Goal: Transaction & Acquisition: Purchase product/service

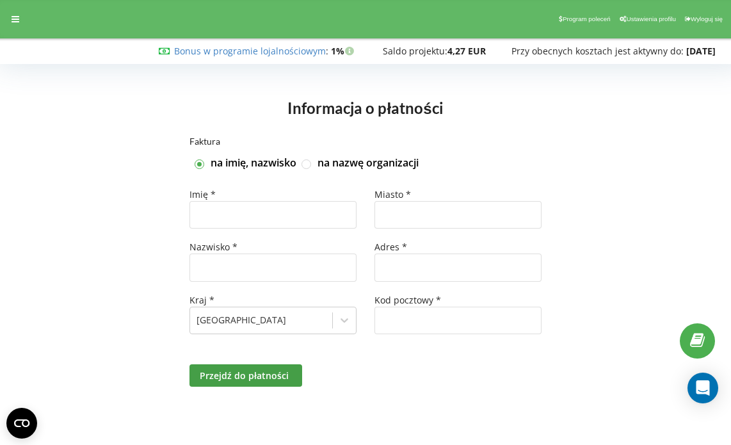
click at [325, 161] on label "na nazwę organizacji" at bounding box center [368, 163] width 101 height 14
click at [312, 161] on input "na nazwę organizacji" at bounding box center [307, 164] width 11 height 11
checkbox input "true"
checkbox input "false"
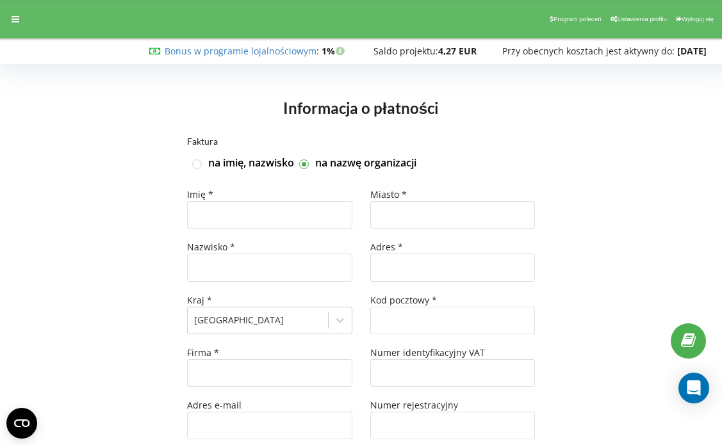
type input "+48"
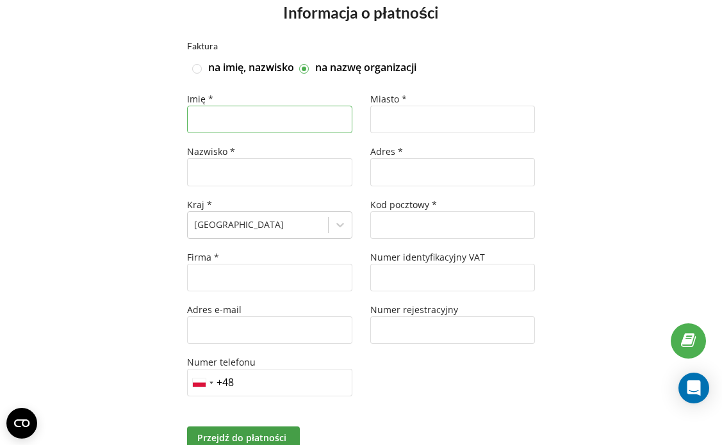
scroll to position [97, 0]
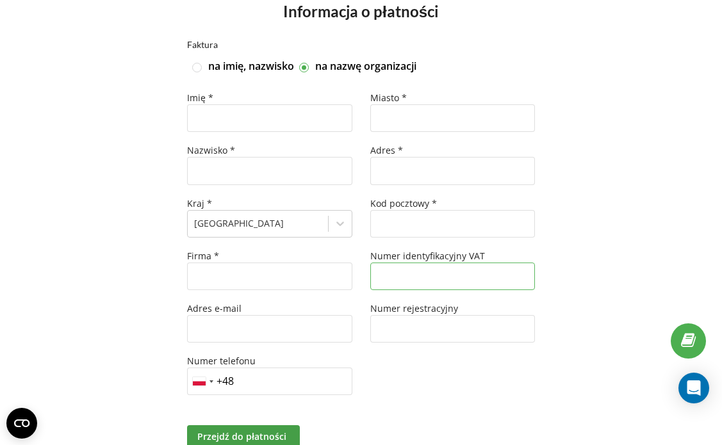
click at [460, 282] on input "text" at bounding box center [452, 277] width 165 height 28
paste input "9691667992"
type input "9691667992"
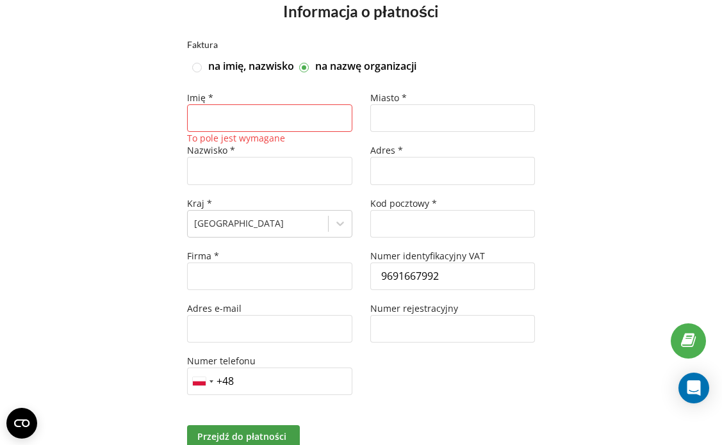
click at [587, 261] on div "Faktura na imię, nazwisko na nazwę organizacji Imię * To pole jest wymagane Naz…" at bounding box center [360, 259] width 695 height 439
type input "44-109"
click at [610, 168] on div "Faktura na imię, nazwisko na nazwę organizacji Imię * To pole jest wymagane Naz…" at bounding box center [360, 259] width 695 height 439
paste input "Autoklasa Online Sp.z.o.o."
type input "Autoklasa Online Sp.z.o.o."
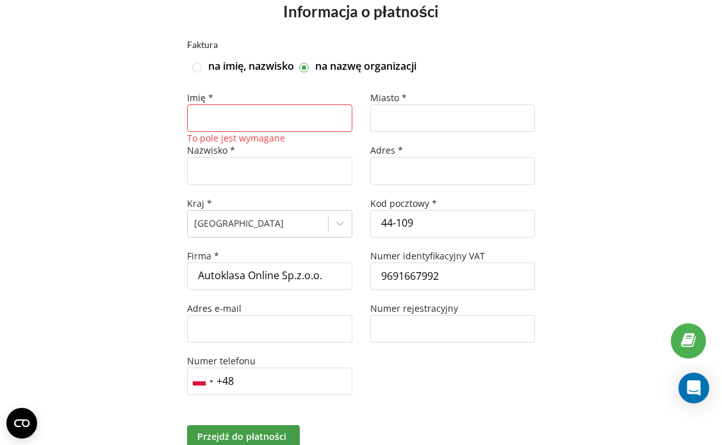
click at [411, 366] on div "Miasto * Adres * Kod pocztowy * 44-109 Numer identyfikacyjny VAT 9691667992 Num…" at bounding box center [452, 250] width 182 height 316
type input "marketingautoklasa@gmail.com"
click at [396, 365] on div "Miasto * Adres * Kod pocztowy * 44-109 Numer identyfikacyjny VAT 9691667992 Num…" at bounding box center [452, 250] width 182 height 316
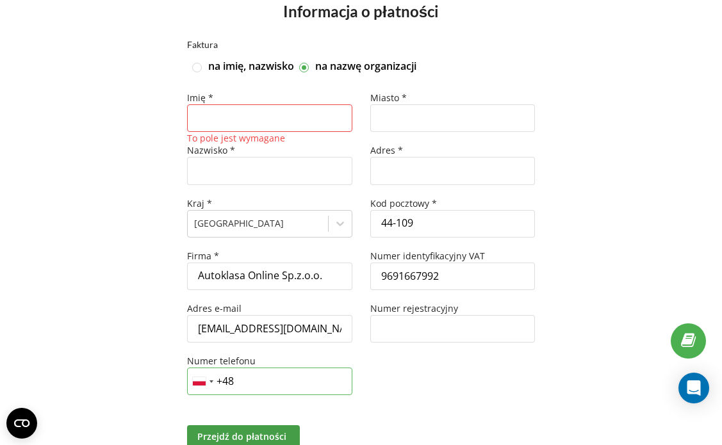
click at [298, 380] on input "+48" at bounding box center [269, 382] width 165 height 28
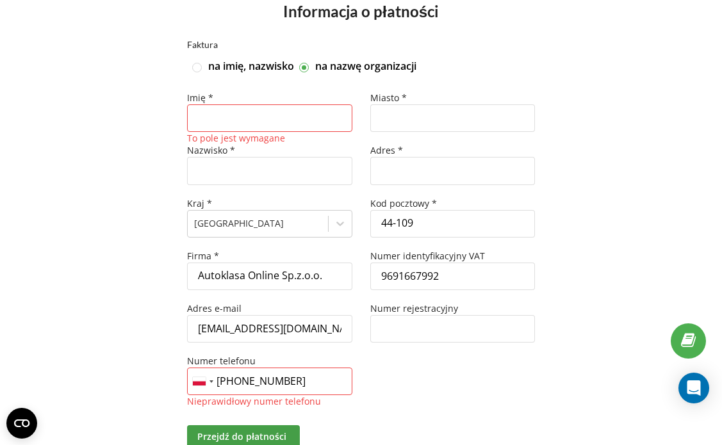
type input "+48 511 982 977"
click at [432, 394] on div "Miasto * Adres * Kod pocztowy * 44-109 Numer identyfikacyjny VAT 9691667992 Num…" at bounding box center [452, 250] width 182 height 316
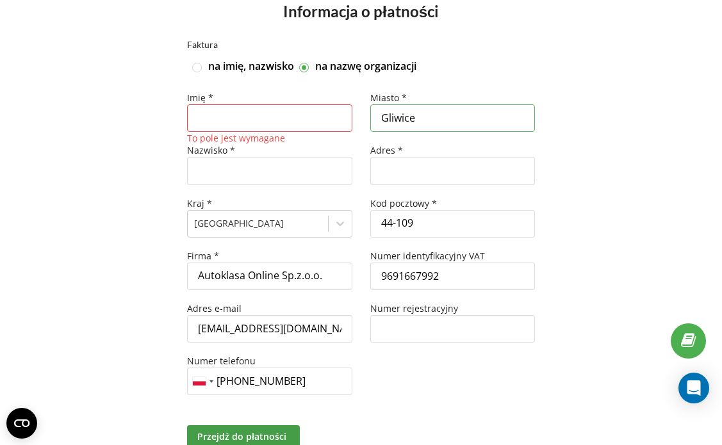
type input "Gliwice"
type input "Staromiejska"
click at [327, 125] on input "text" at bounding box center [269, 118] width 165 height 28
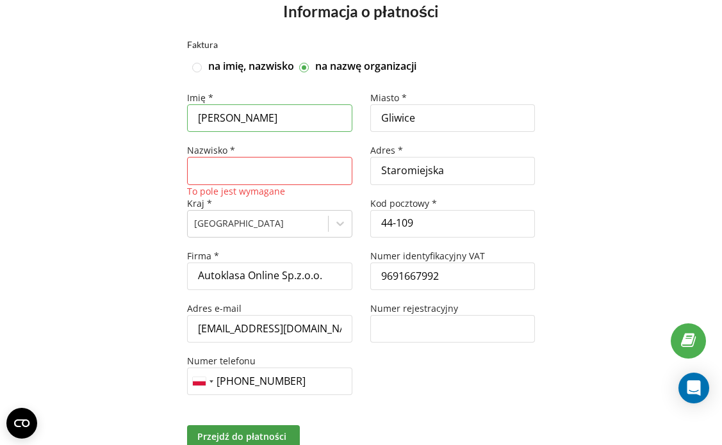
type input "Michał"
click at [234, 178] on input "text" at bounding box center [269, 171] width 165 height 28
type input "Czuga"
click at [120, 222] on div "Faktura na imię, nazwisko na nazwę organizacji Imię * Michał Nazwisko * Czuga K…" at bounding box center [360, 259] width 695 height 439
click at [391, 367] on div "Miasto * Gliwice Adres * Staromiejska Kod pocztowy * 44-109 Numer identyfikacyj…" at bounding box center [452, 250] width 182 height 316
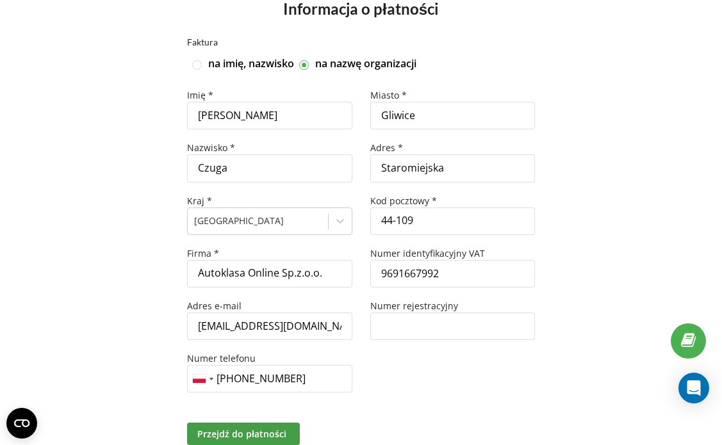
scroll to position [97, 0]
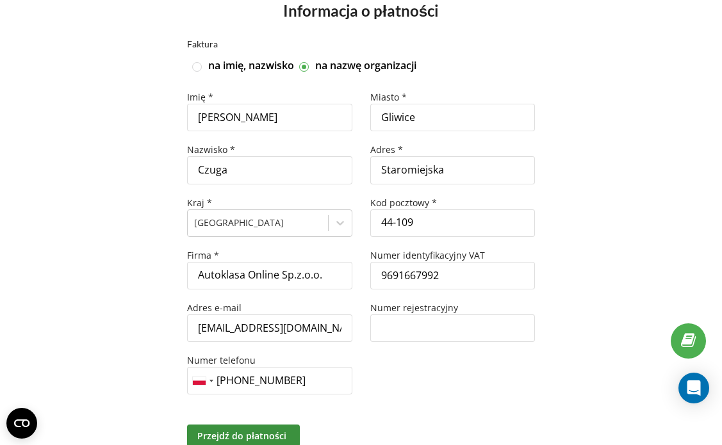
click at [239, 435] on span "Przejdź do płatności" at bounding box center [241, 436] width 89 height 12
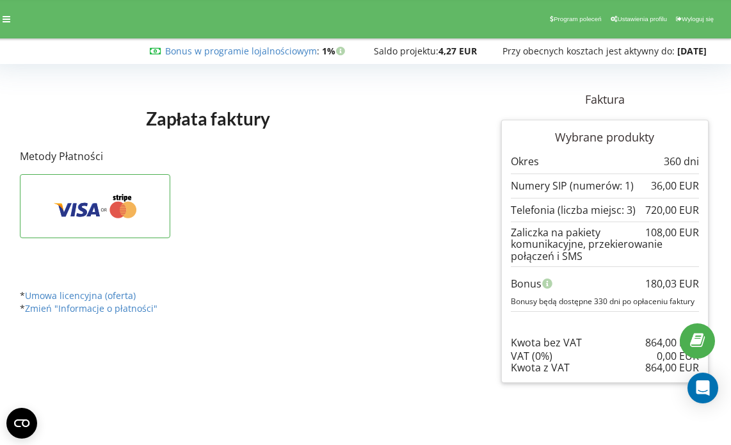
scroll to position [0, 9]
click at [96, 201] on icon at bounding box center [95, 206] width 111 height 24
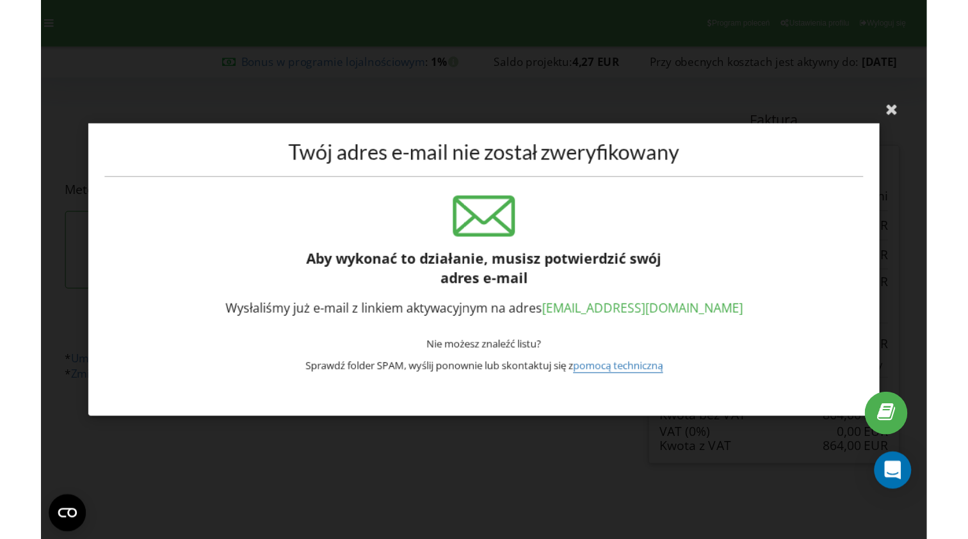
scroll to position [0, 0]
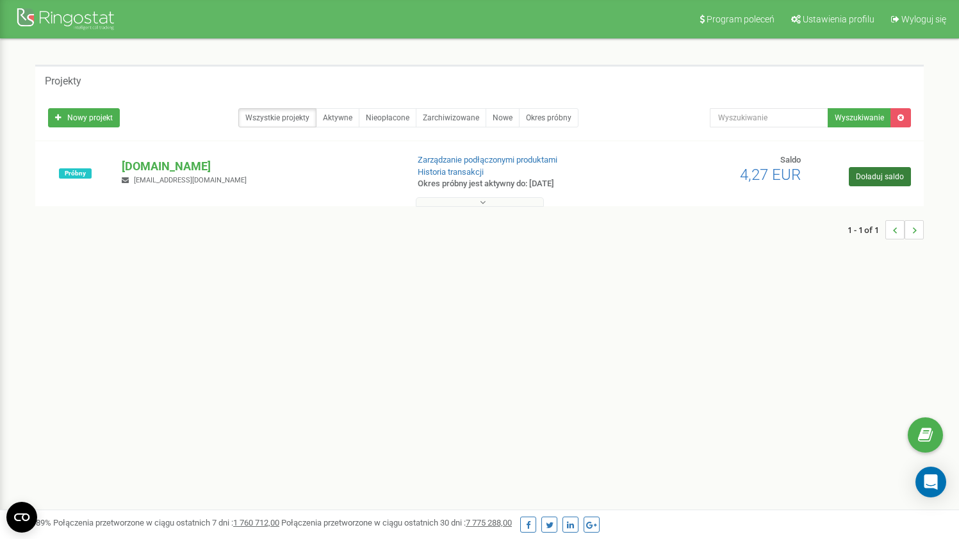
click at [876, 179] on link "Doładuj saldo" at bounding box center [879, 176] width 62 height 19
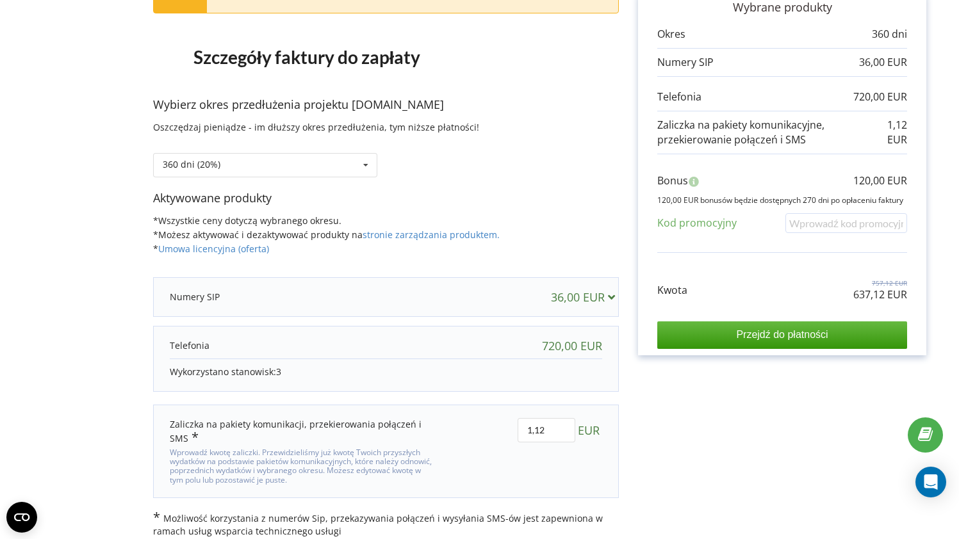
scroll to position [122, 0]
click at [371, 159] on icon at bounding box center [365, 166] width 19 height 24
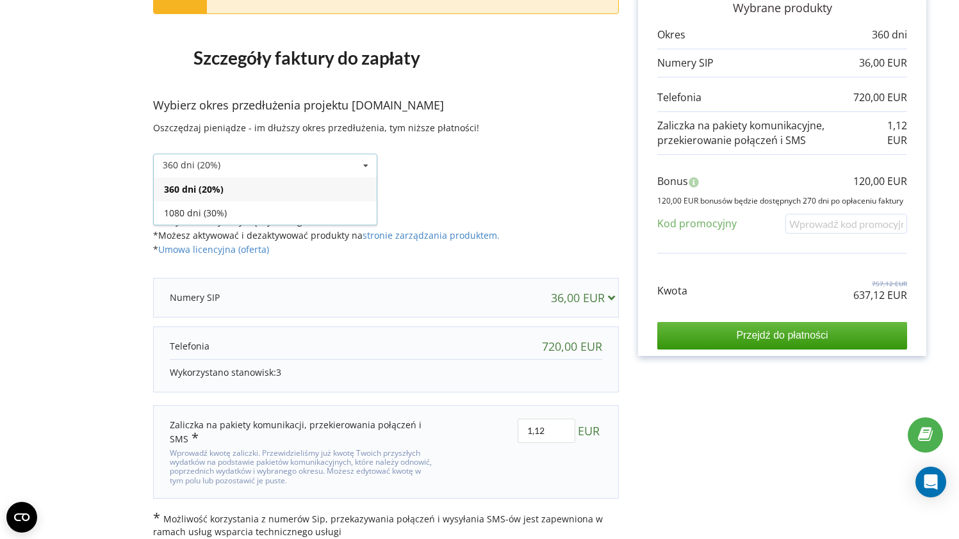
click at [350, 182] on div "360 dni (20%)" at bounding box center [265, 189] width 223 height 24
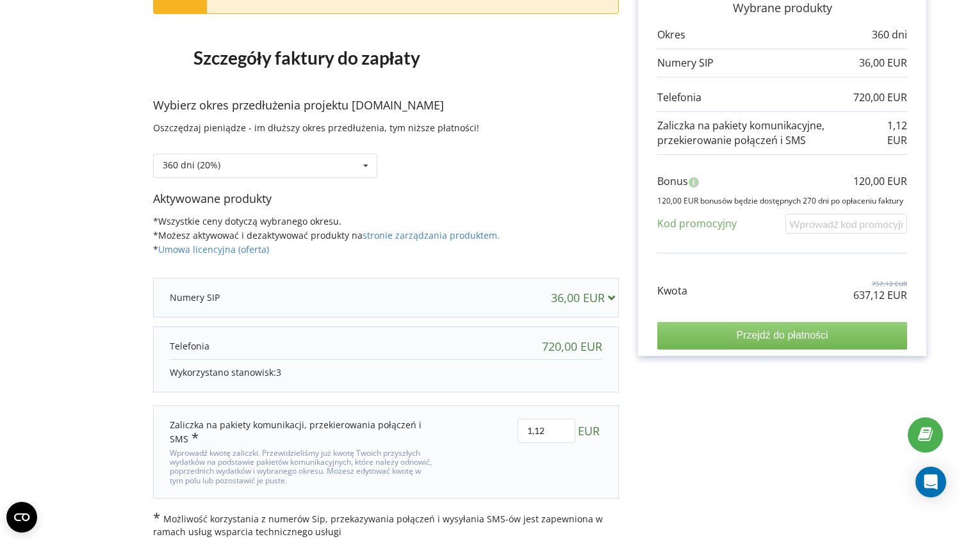
click at [783, 335] on input "Przejdź do płatności" at bounding box center [782, 335] width 250 height 27
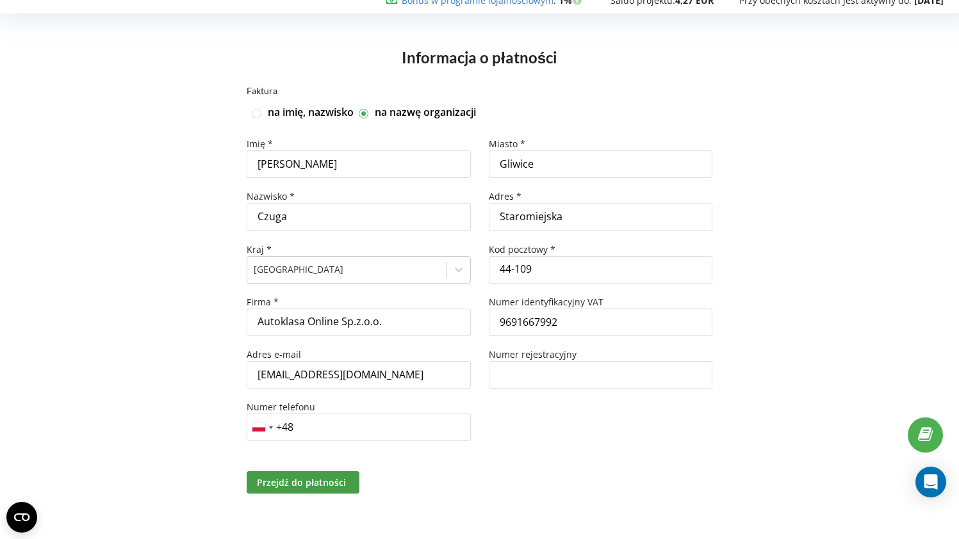
scroll to position [53, 0]
click at [329, 432] on input "+48" at bounding box center [359, 428] width 224 height 28
type input "+48 511 982 977"
click at [505, 426] on div "Miasto * Gliwice Adres * Staromiejska Kod pocztowy * 44-109 Numer identyfikacyj…" at bounding box center [601, 296] width 242 height 316
click at [322, 490] on button "Przejdź do płatności" at bounding box center [303, 482] width 113 height 22
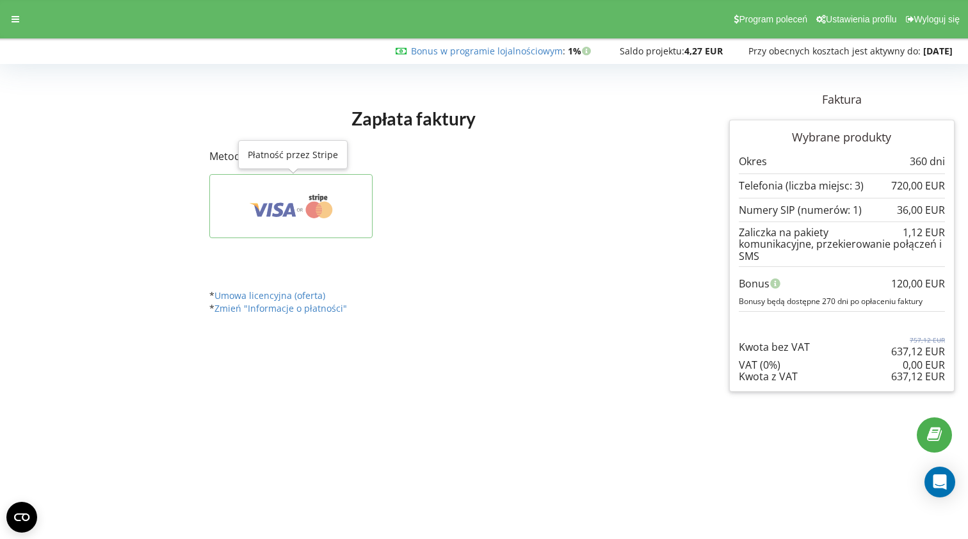
click at [302, 213] on icon at bounding box center [291, 206] width 124 height 24
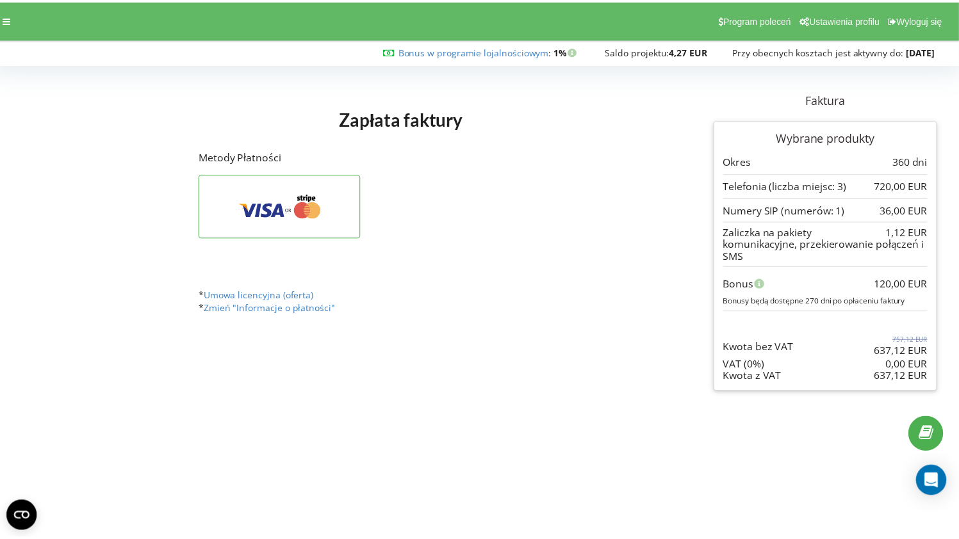
scroll to position [0, 9]
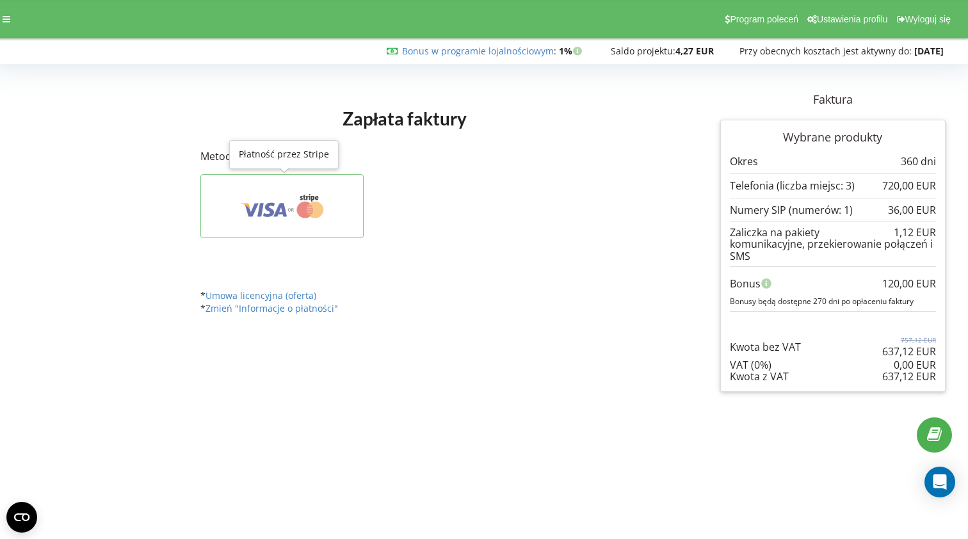
click at [293, 199] on icon at bounding box center [282, 206] width 124 height 24
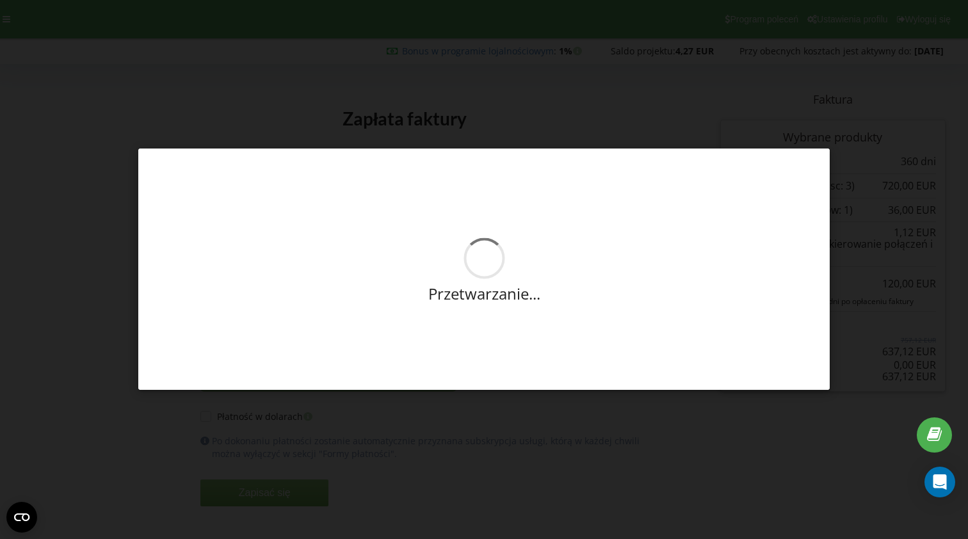
click at [852, 382] on div "Twój adres e-mail został pomyślnie zweryfikowany Przetwarzanie... Twój adres e-…" at bounding box center [484, 269] width 968 height 539
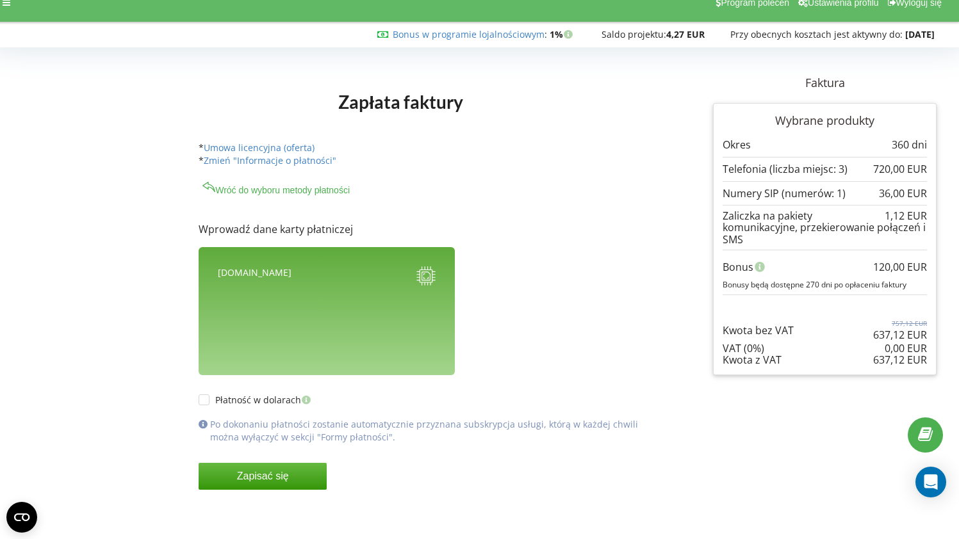
scroll to position [16, 9]
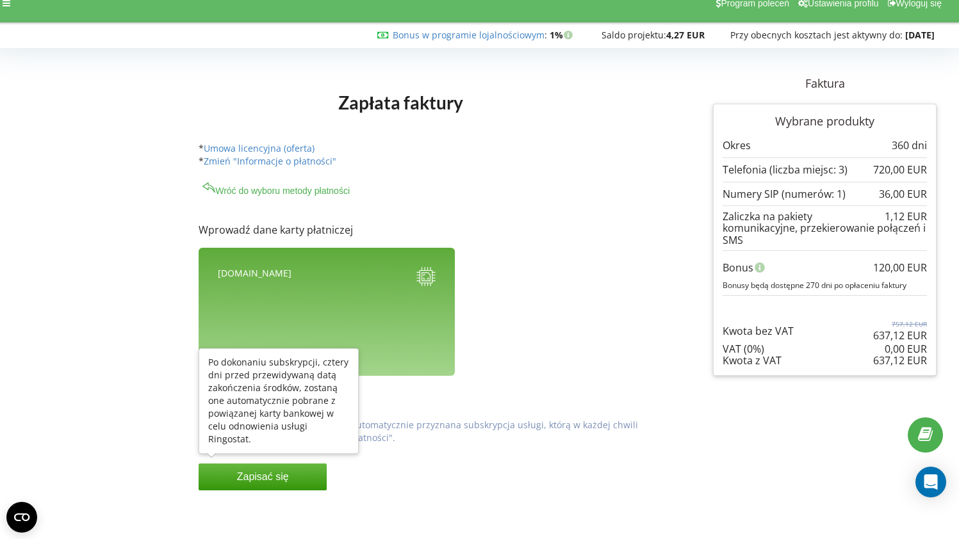
click at [271, 476] on button "Zapisać się" at bounding box center [262, 477] width 128 height 27
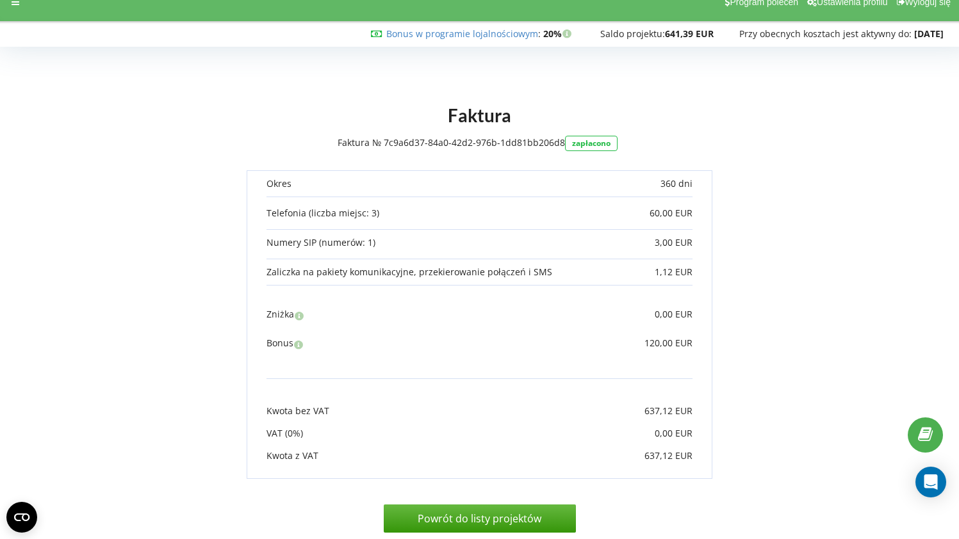
scroll to position [17, 0]
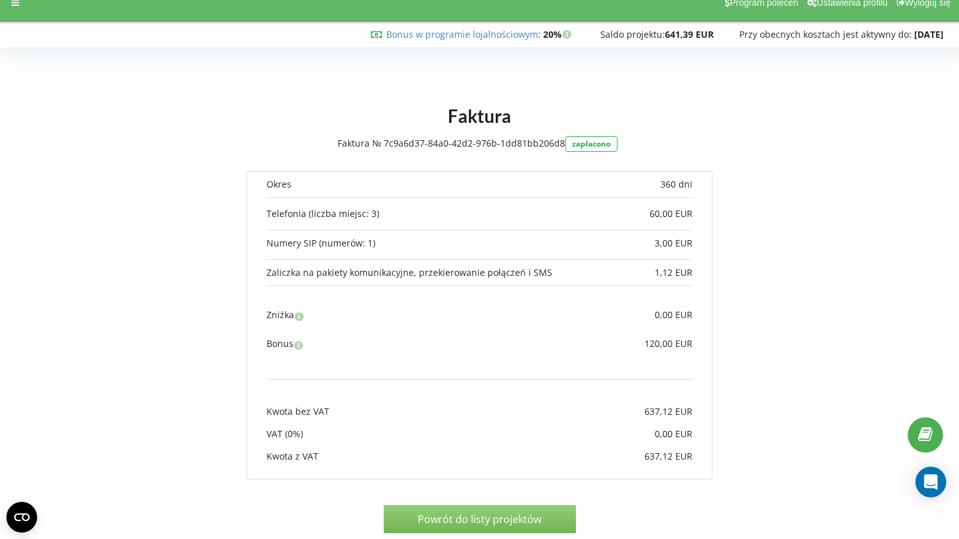
click at [498, 507] on link "Powrót do listy projektów" at bounding box center [480, 519] width 192 height 28
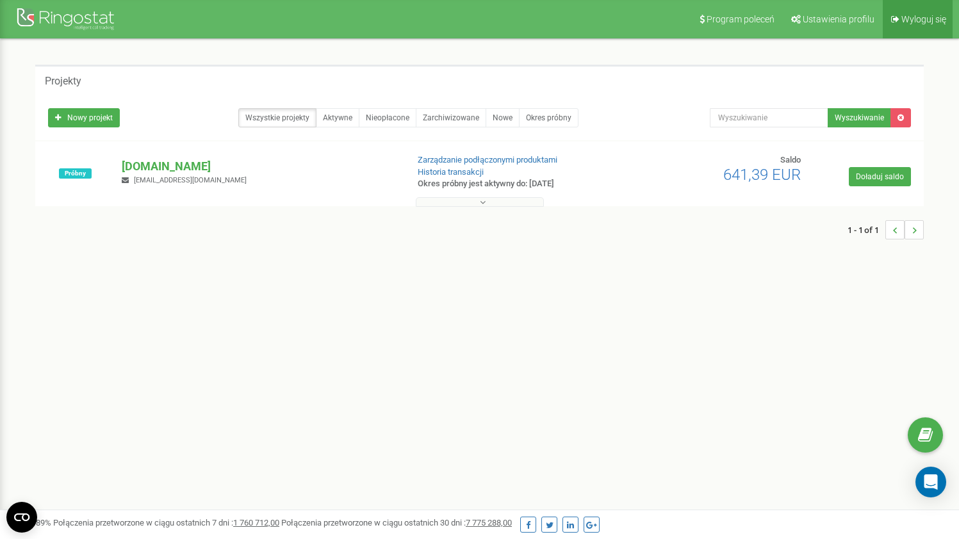
click at [933, 22] on span "Wyloguj się" at bounding box center [923, 19] width 45 height 10
